Goal: Find contact information: Find contact information

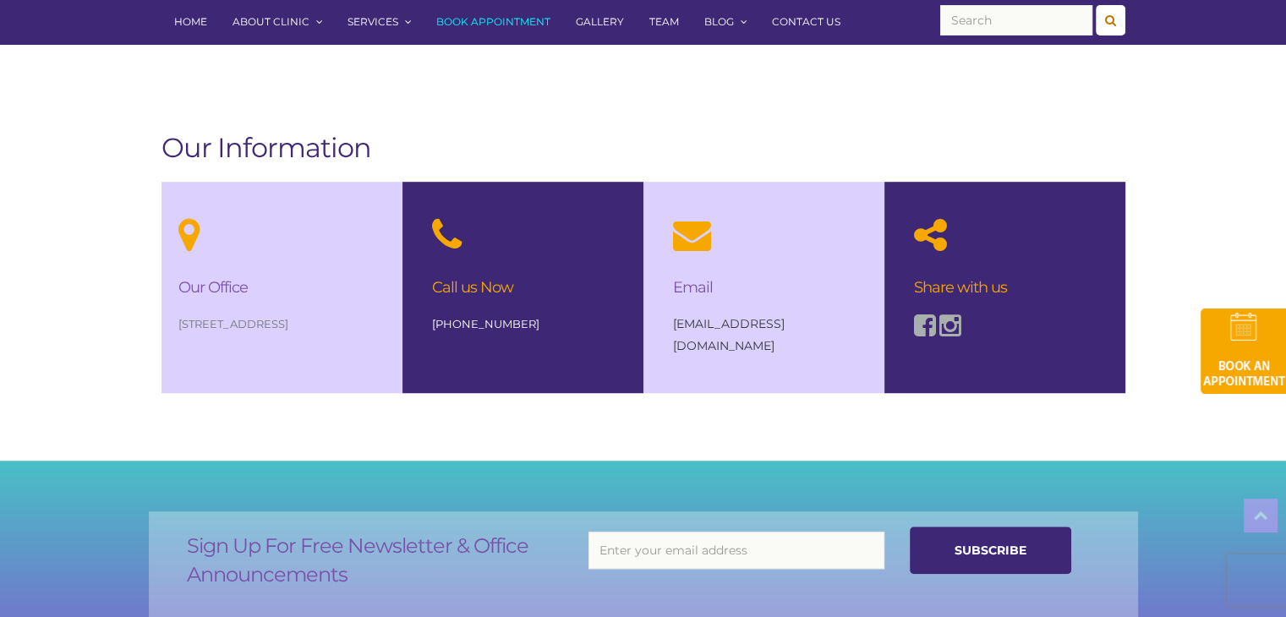
scroll to position [1133, 0]
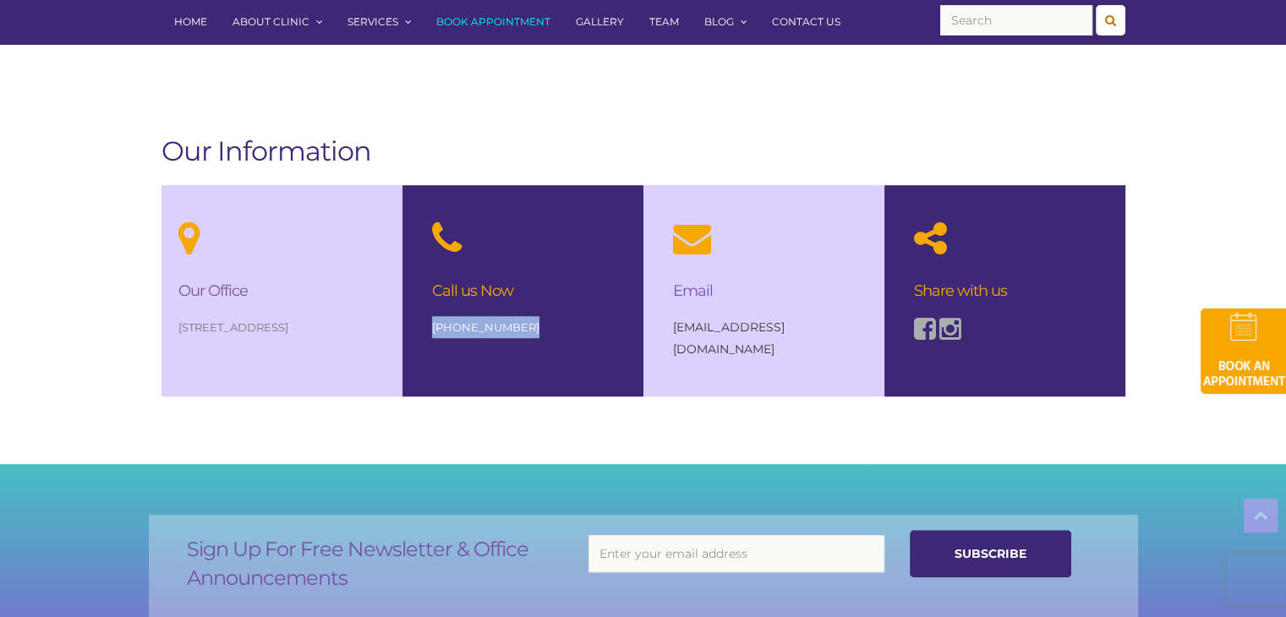
drag, startPoint x: 550, startPoint y: 325, endPoint x: 420, endPoint y: 325, distance: 130.2
click at [420, 325] on div "Call us Now [PHONE_NUMBER]" at bounding box center [523, 278] width 216 height 187
copy link "[PHONE_NUMBER]"
drag, startPoint x: 837, startPoint y: 332, endPoint x: 429, endPoint y: 292, distance: 409.5
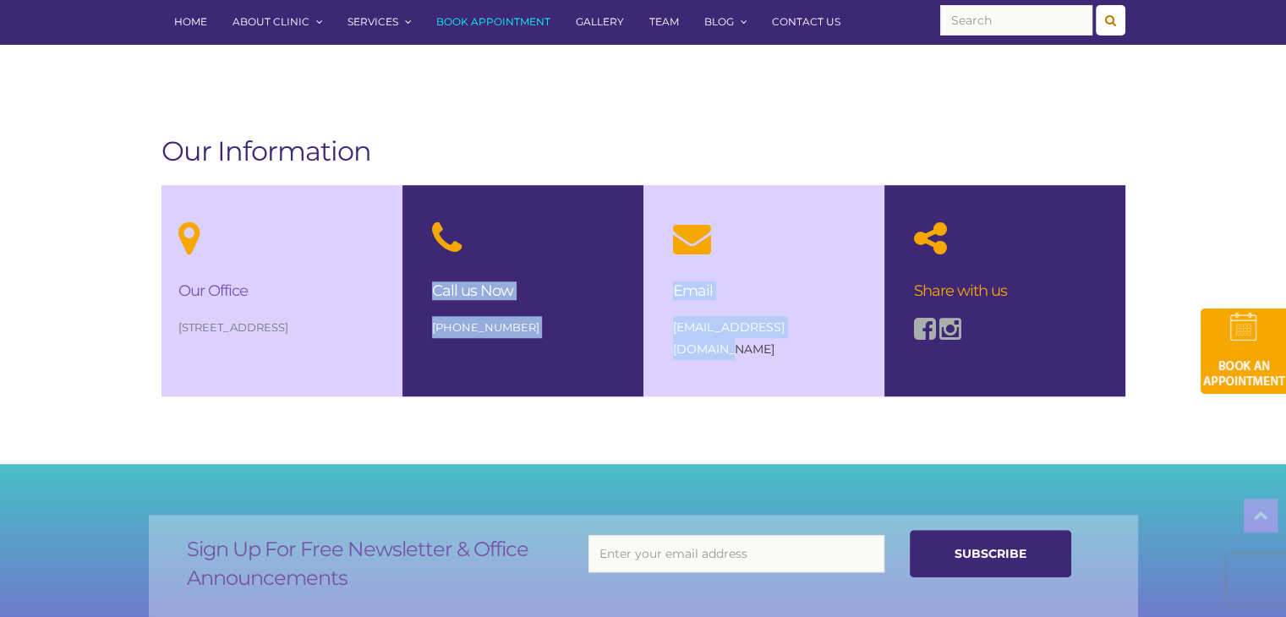
copy div "Call us Now [PHONE_NUMBER] Email [EMAIL_ADDRESS][DOMAIN_NAME]"
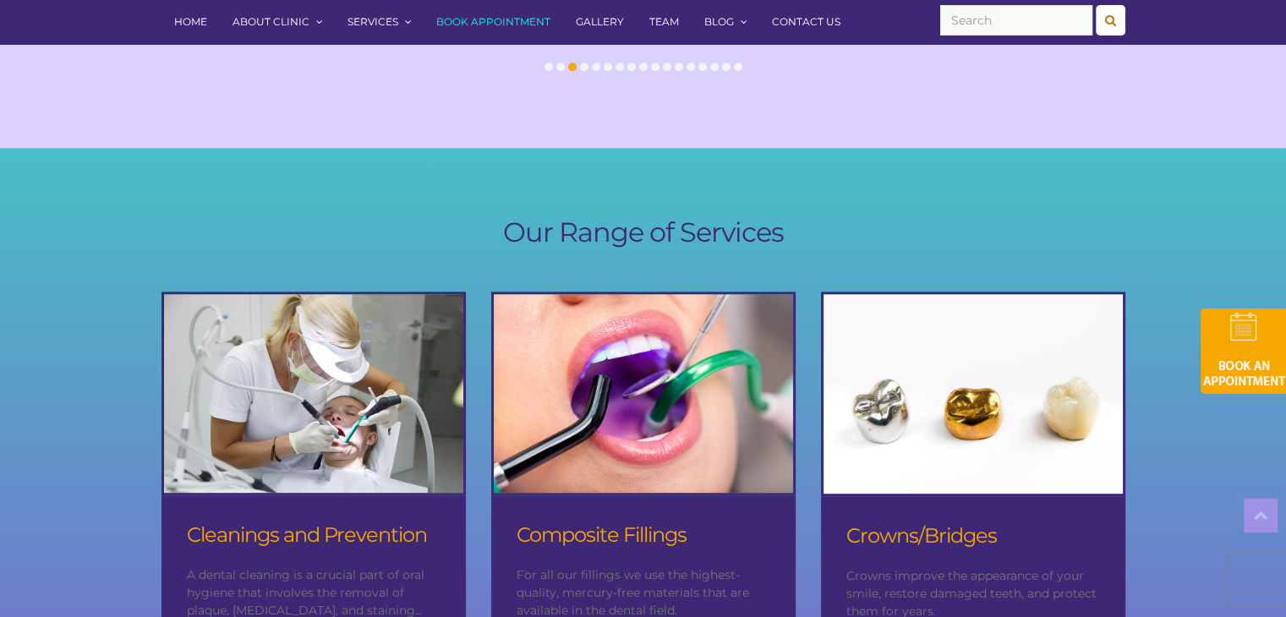
scroll to position [1647, 0]
